Goal: Task Accomplishment & Management: Complete application form

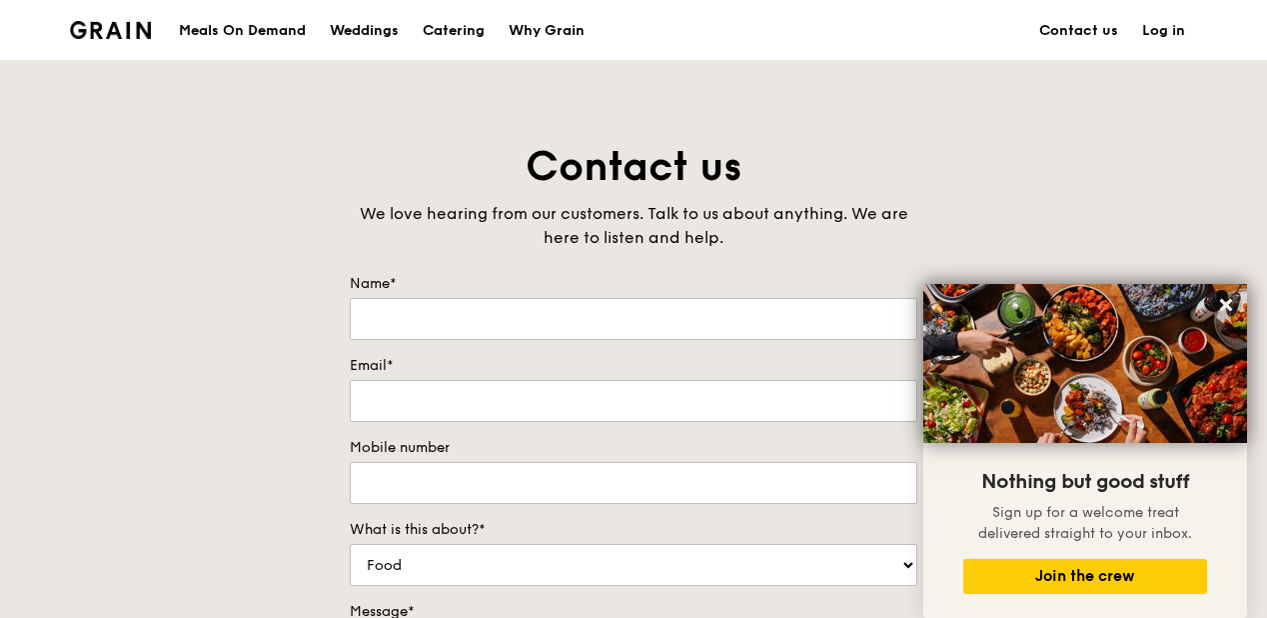
click at [210, 32] on div "Meals On Demand" at bounding box center [242, 31] width 127 height 60
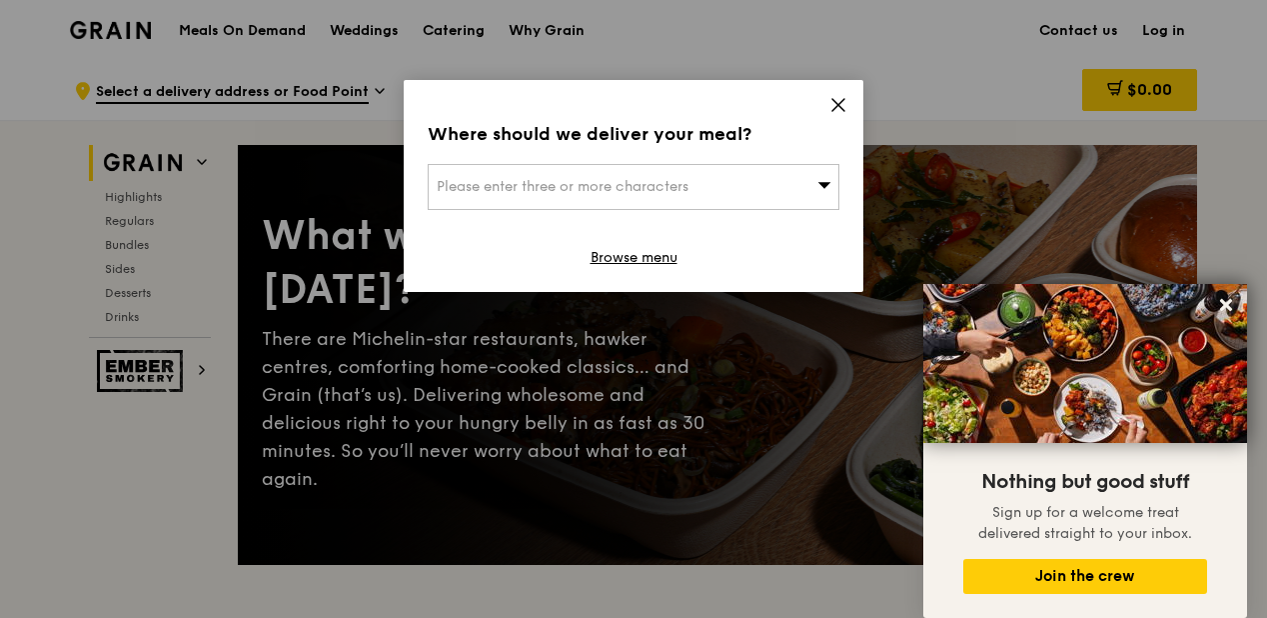
click at [841, 106] on icon at bounding box center [838, 105] width 18 height 18
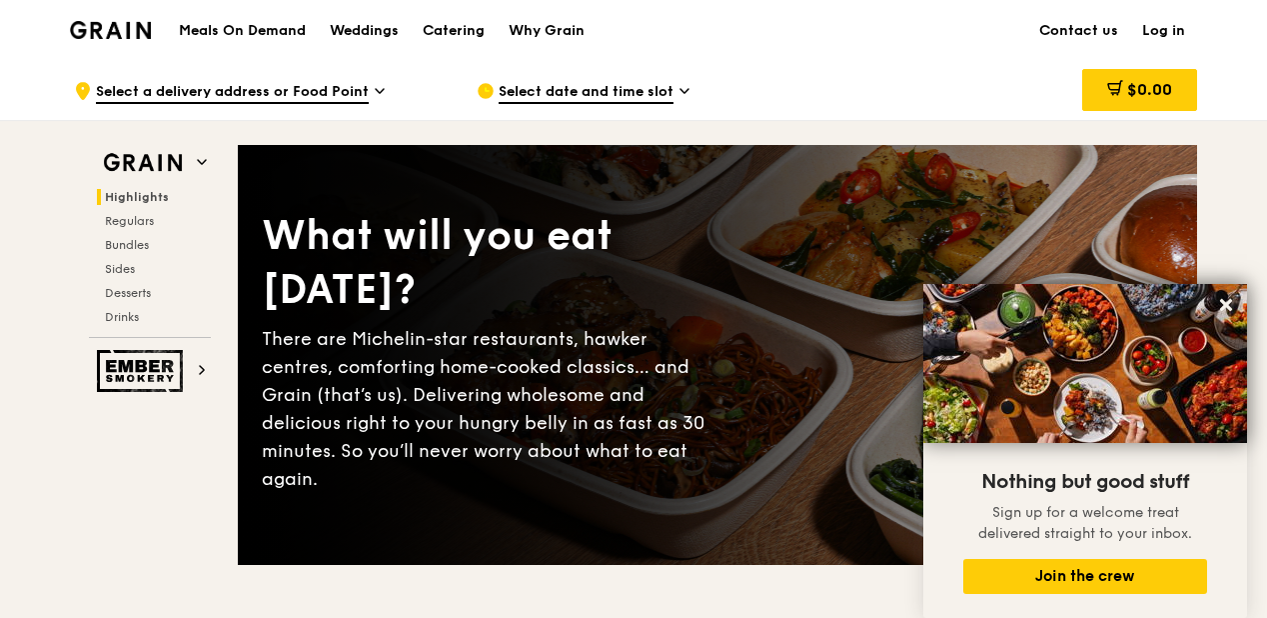
click at [1231, 308] on icon at bounding box center [1226, 305] width 18 height 18
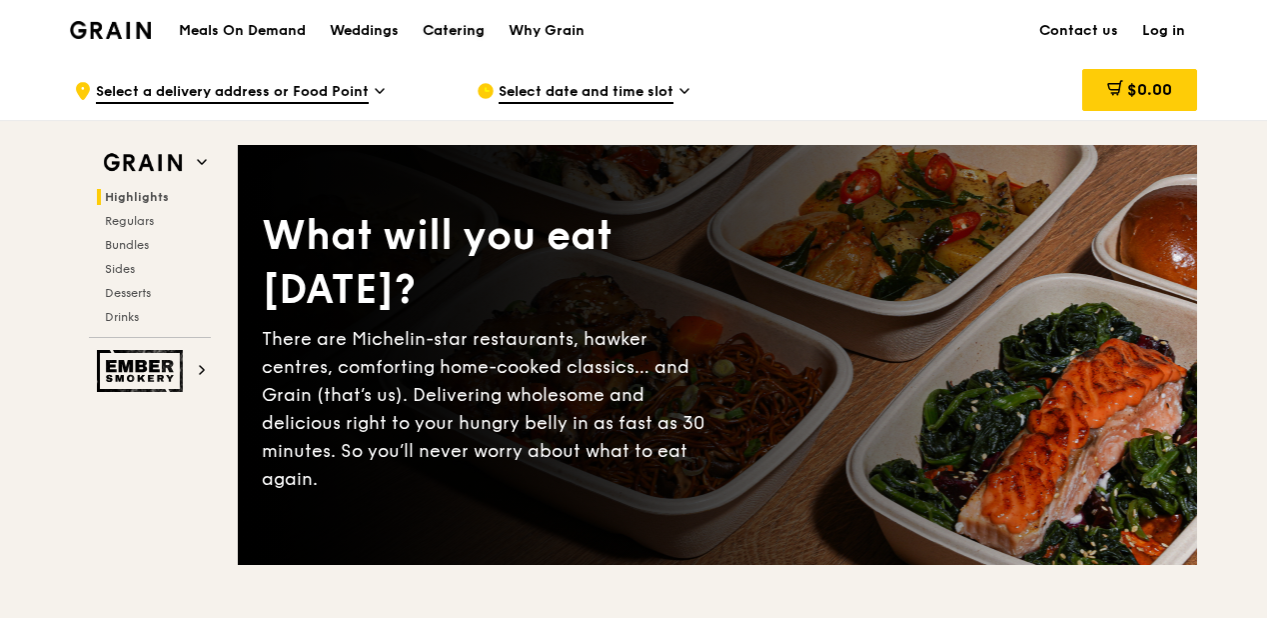
click at [457, 28] on div "Catering" at bounding box center [454, 31] width 62 height 60
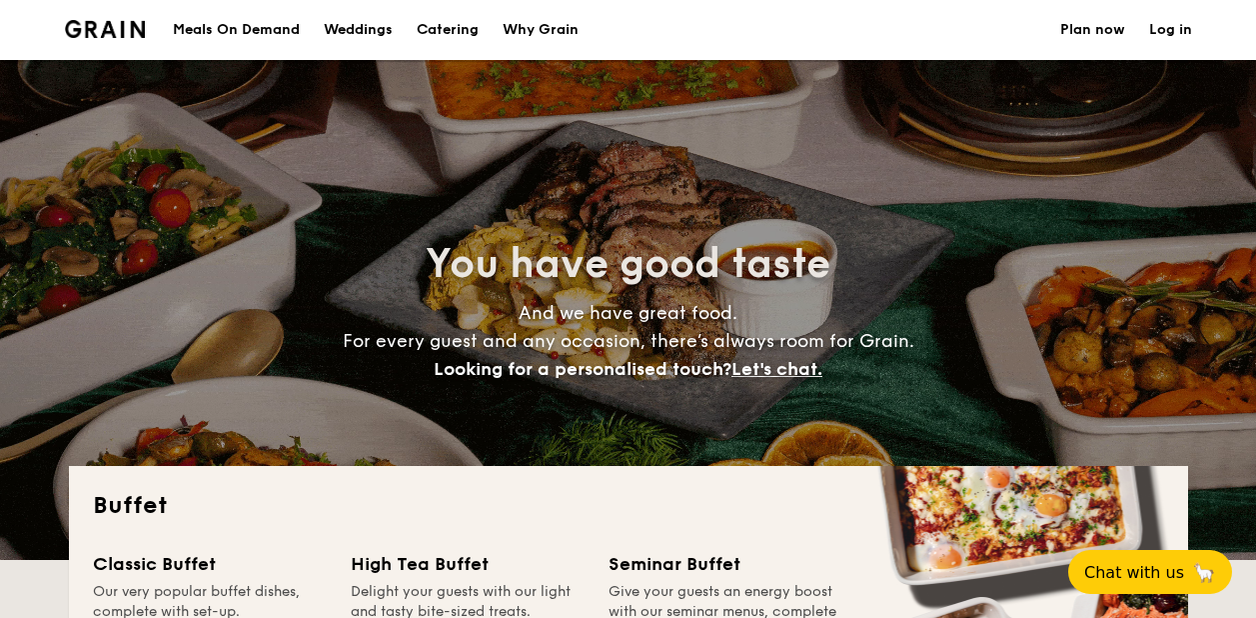
select select
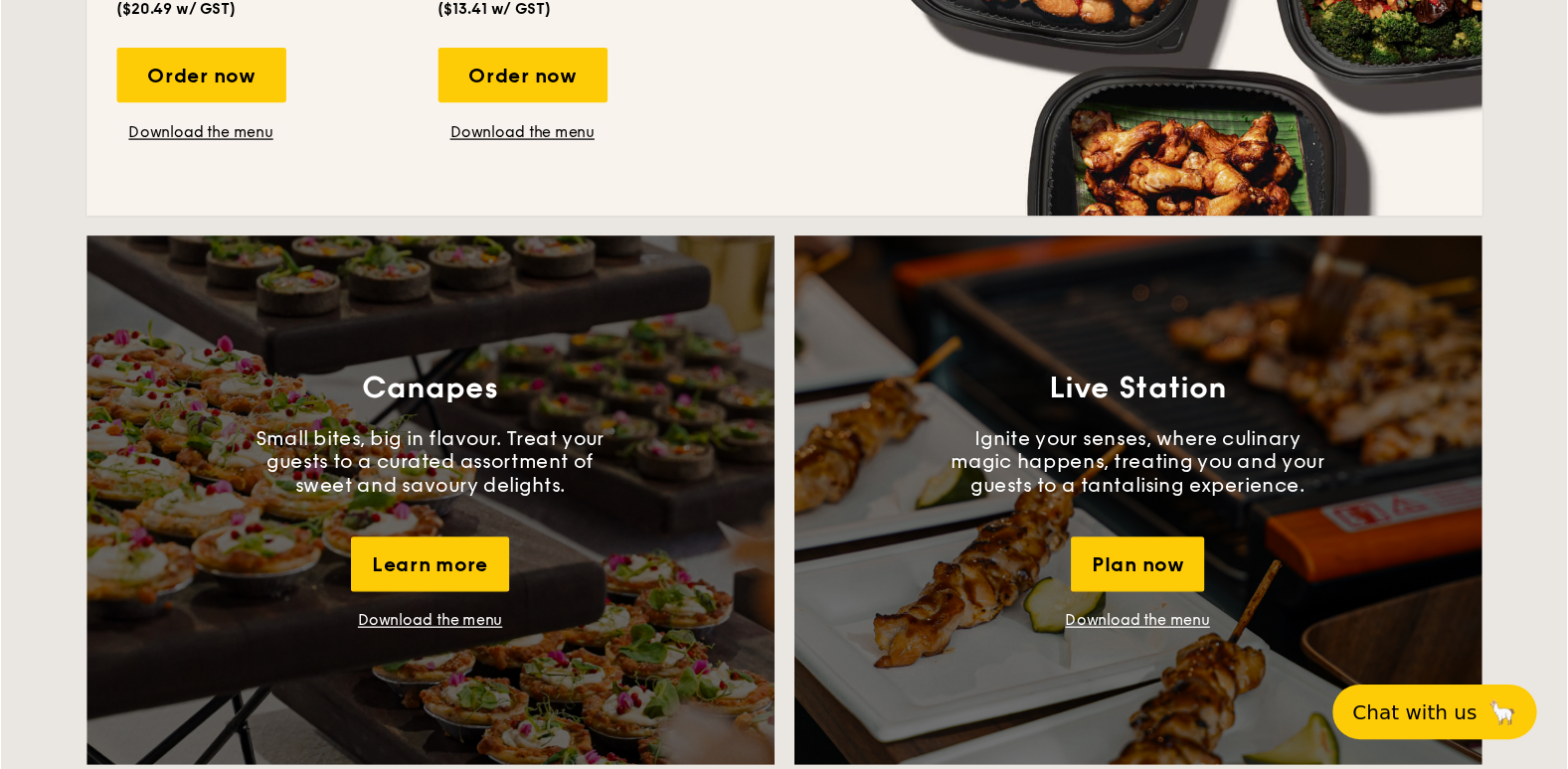
scroll to position [1193, 0]
